Goal: Task Accomplishment & Management: Manage account settings

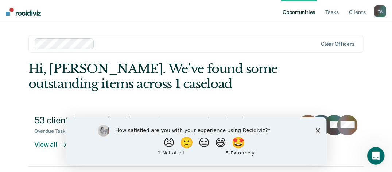
click at [318, 129] on polygon "Close survey" at bounding box center [318, 130] width 4 height 4
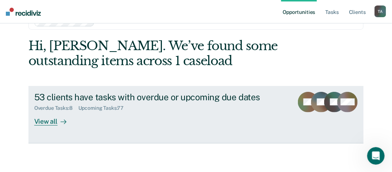
scroll to position [23, 0]
click at [51, 121] on div "View all" at bounding box center [54, 118] width 41 height 14
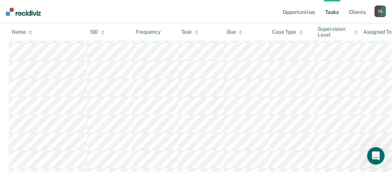
scroll to position [584, 0]
click at [329, 12] on link "Tasks" at bounding box center [333, 11] width 16 height 23
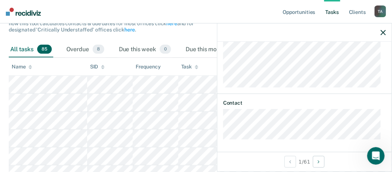
scroll to position [110, 0]
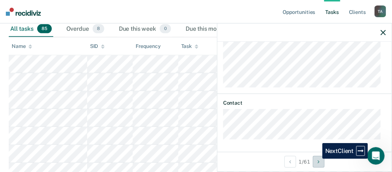
click at [317, 158] on button "Next Client" at bounding box center [319, 162] width 12 height 12
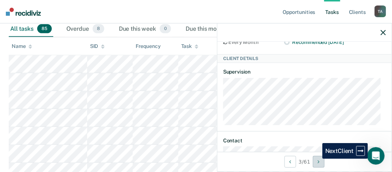
scroll to position [178, 0]
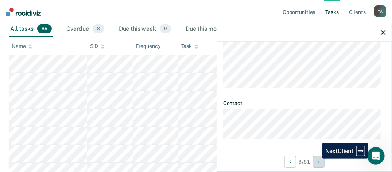
click at [317, 158] on button "Next Client" at bounding box center [319, 162] width 12 height 12
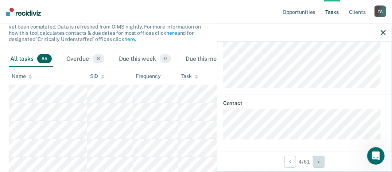
scroll to position [37, 0]
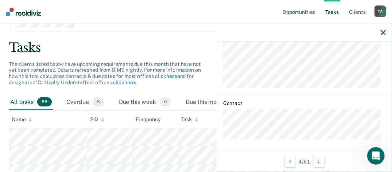
click at [389, 31] on div at bounding box center [305, 32] width 175 height 18
click at [383, 31] on icon "button" at bounding box center [383, 32] width 5 height 5
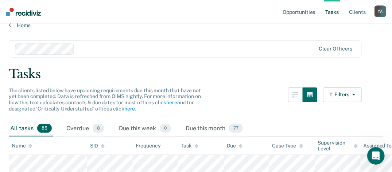
scroll to position [0, 0]
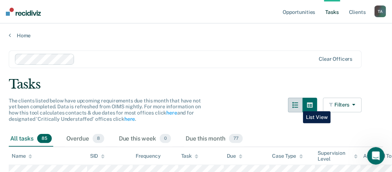
click at [298, 106] on icon "button" at bounding box center [296, 105] width 6 height 6
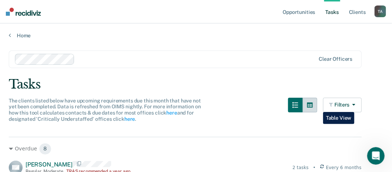
click at [313, 106] on icon "button" at bounding box center [310, 104] width 6 height 5
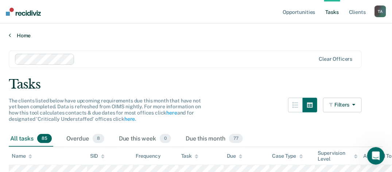
click at [10, 35] on icon at bounding box center [10, 35] width 2 height 6
